Goal: Task Accomplishment & Management: Use online tool/utility

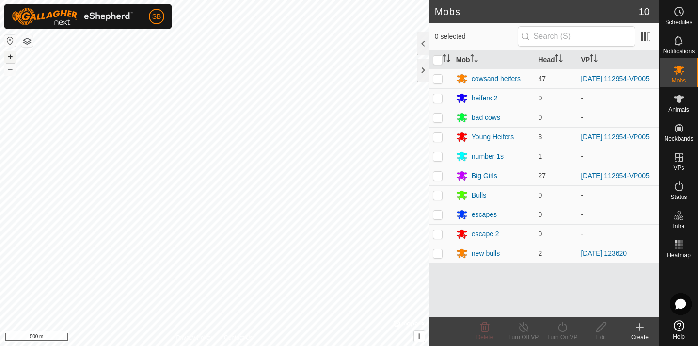
click at [11, 56] on button "+" at bounding box center [10, 57] width 12 height 12
click at [12, 57] on button "+" at bounding box center [10, 57] width 12 height 12
click at [14, 69] on button "–" at bounding box center [10, 69] width 12 height 12
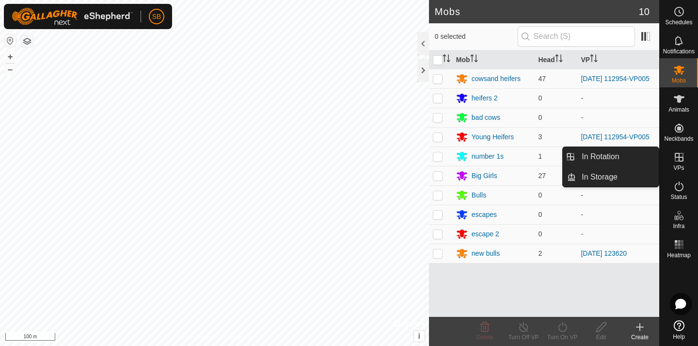
click at [680, 158] on icon at bounding box center [679, 157] width 12 height 12
click at [633, 156] on link "In Rotation" at bounding box center [617, 156] width 83 height 19
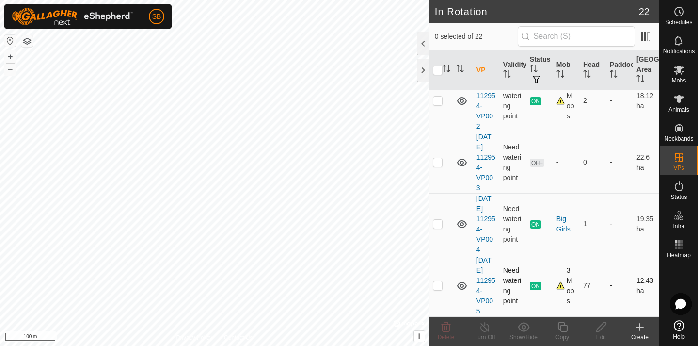
scroll to position [802, 0]
click at [440, 284] on p-checkbox at bounding box center [438, 285] width 10 height 8
checkbox input "true"
click at [565, 327] on icon at bounding box center [562, 327] width 12 height 12
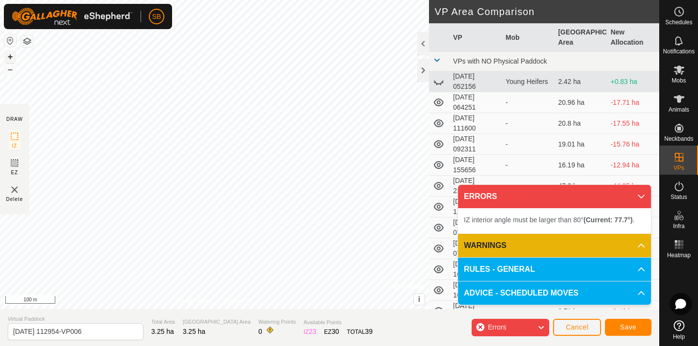
click at [12, 56] on button "+" at bounding box center [10, 57] width 12 height 12
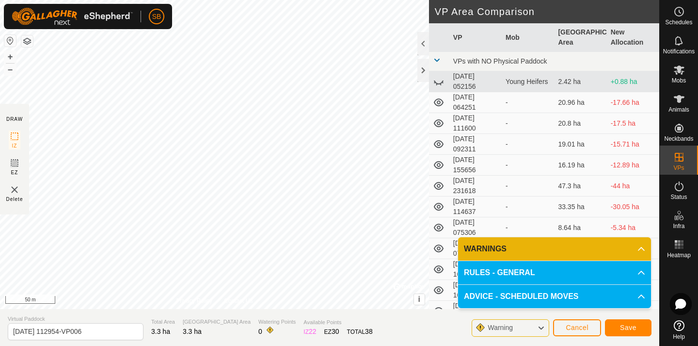
click at [622, 325] on span "Save" at bounding box center [628, 327] width 16 height 8
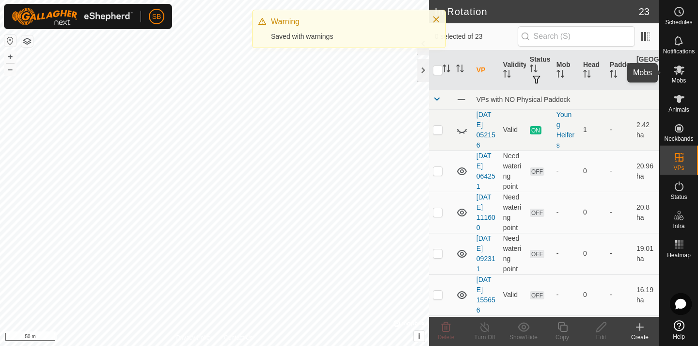
click at [678, 76] on es-mob-svg-icon at bounding box center [678, 70] width 17 height 16
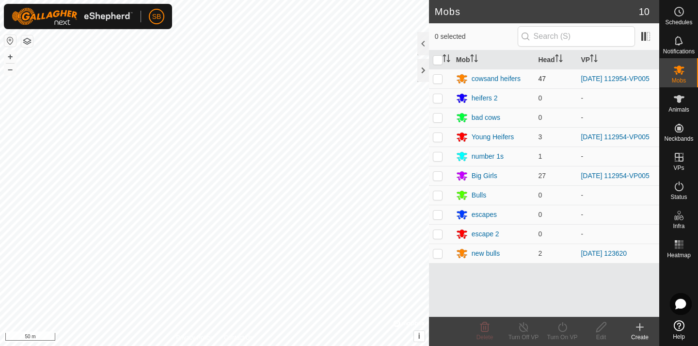
click at [441, 80] on p-checkbox at bounding box center [438, 79] width 10 height 8
checkbox input "true"
click at [439, 141] on p-checkbox at bounding box center [438, 137] width 10 height 8
checkbox input "true"
click at [439, 179] on p-checkbox at bounding box center [438, 176] width 10 height 8
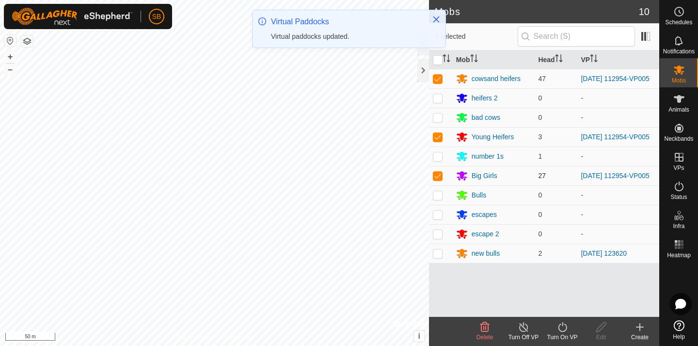
checkbox input "true"
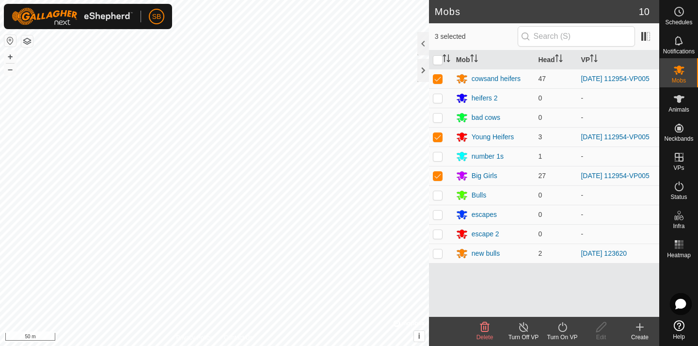
click at [567, 327] on icon at bounding box center [562, 327] width 9 height 10
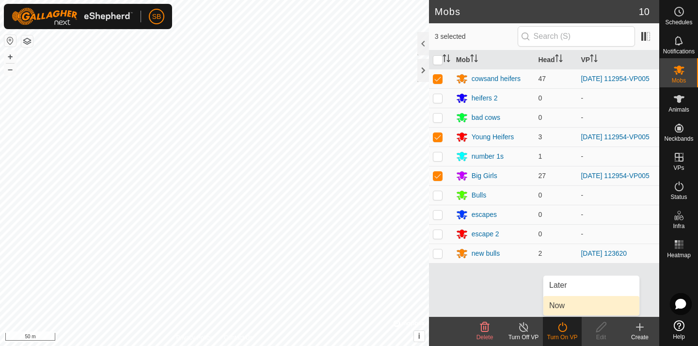
click at [567, 306] on link "Now" at bounding box center [591, 305] width 96 height 19
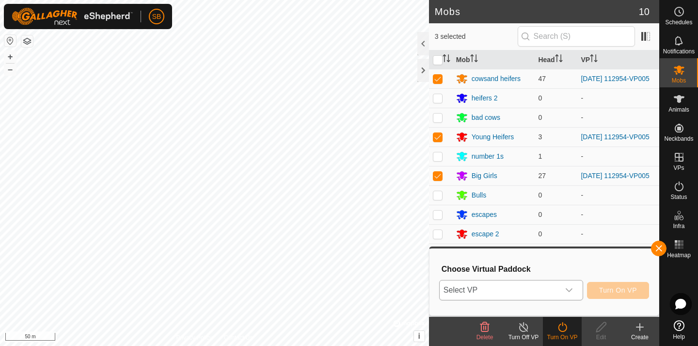
click at [567, 292] on icon "dropdown trigger" at bounding box center [569, 290] width 8 height 8
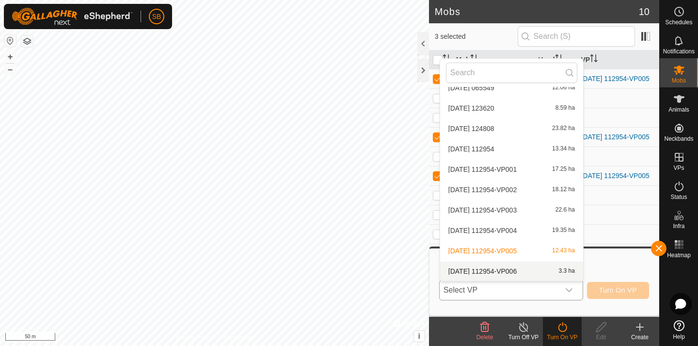
scroll to position [296, 0]
click at [545, 268] on li "[DATE] 112954-VP006 3.3 ha" at bounding box center [511, 270] width 143 height 19
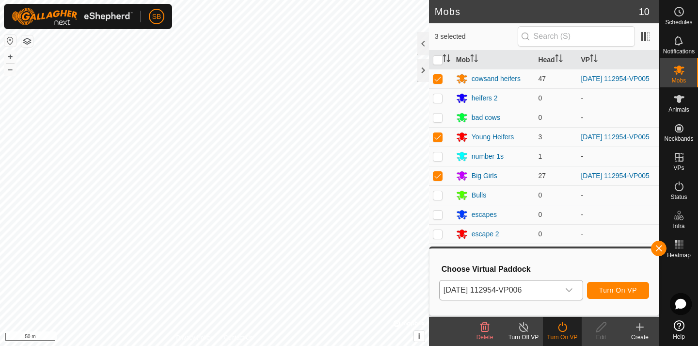
click at [608, 288] on span "Turn On VP" at bounding box center [618, 290] width 38 height 8
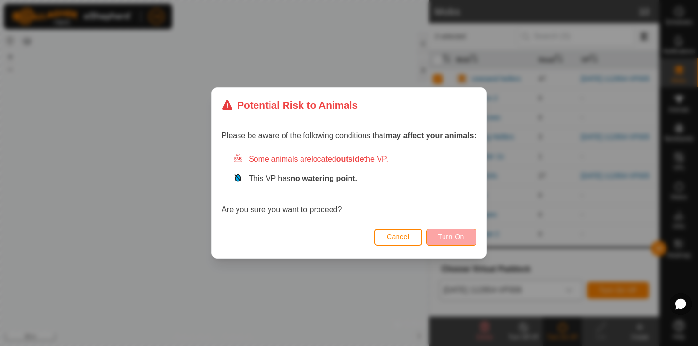
click at [451, 232] on button "Turn On" at bounding box center [451, 236] width 50 height 17
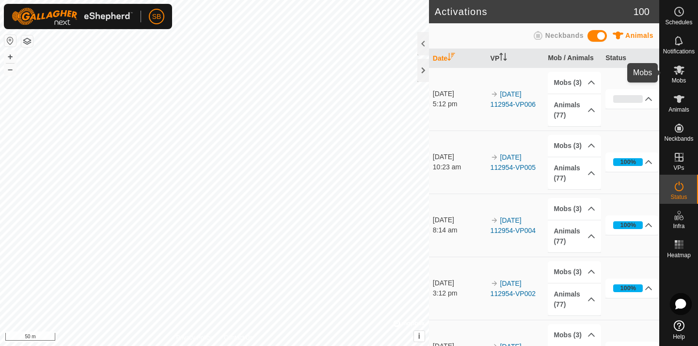
click at [678, 69] on icon at bounding box center [679, 69] width 11 height 9
